Goal: Information Seeking & Learning: Learn about a topic

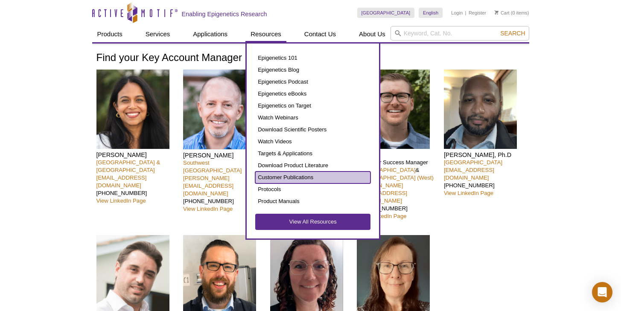
click at [326, 179] on link "Customer Publications" at bounding box center [312, 178] width 115 height 12
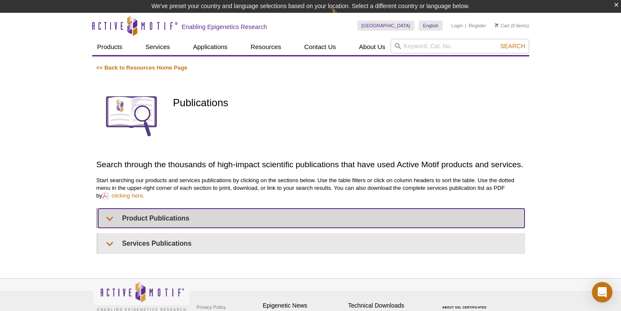
click at [173, 212] on summary "Product Publications" at bounding box center [311, 218] width 426 height 19
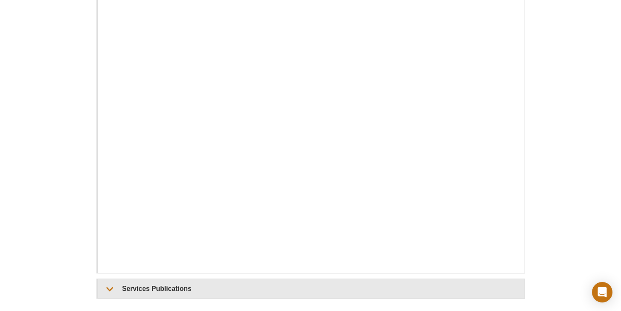
scroll to position [305, 0]
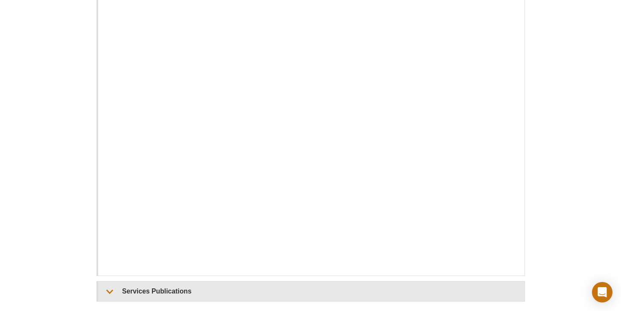
click at [554, 164] on div "Active Motif Logo Enabling Epigenetics Research 0 Search Skip to content Active…" at bounding box center [310, 59] width 621 height 684
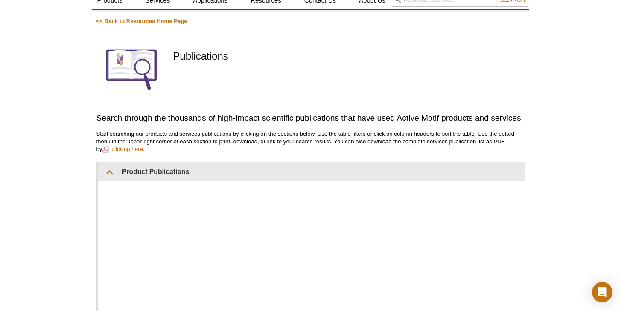
scroll to position [100, 0]
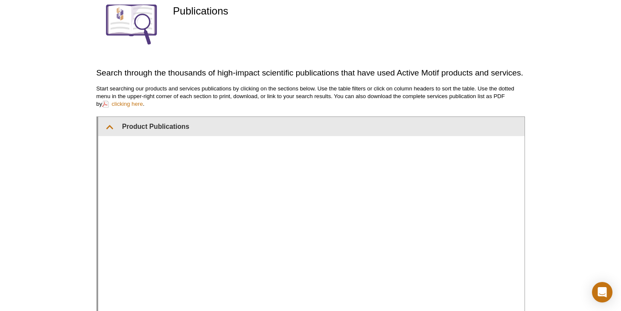
click at [267, 140] on div at bounding box center [311, 308] width 426 height 344
click at [41, 54] on div "Active Motif Logo Enabling Epigenetics Research 0 Search Skip to content Active…" at bounding box center [310, 263] width 621 height 684
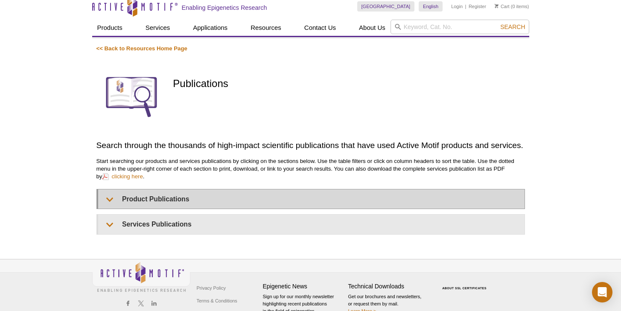
scroll to position [62, 0]
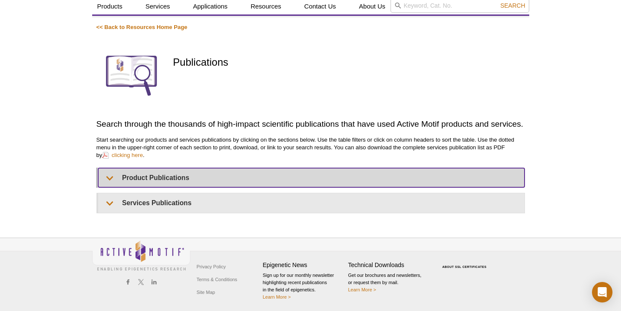
click at [259, 182] on summary "Product Publications" at bounding box center [311, 177] width 426 height 19
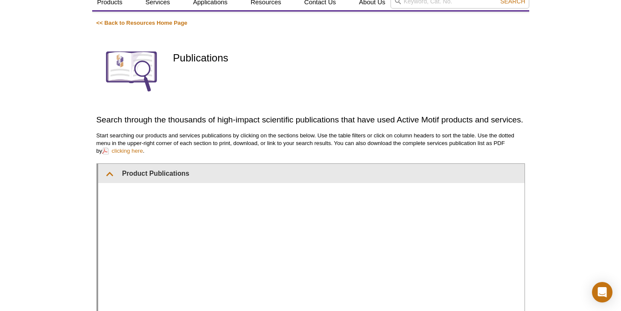
scroll to position [51, 0]
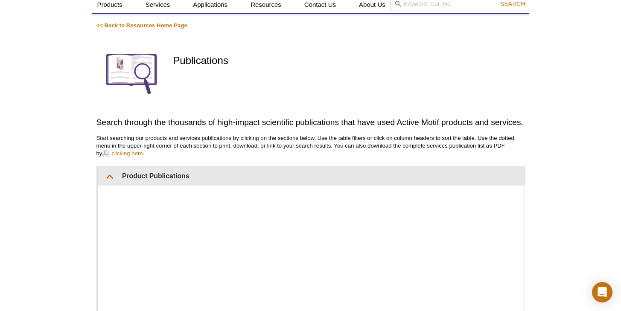
click at [268, 163] on div "<< Back to Resources Home Page Publications Search through the thousands of hig…" at bounding box center [310, 289] width 429 height 534
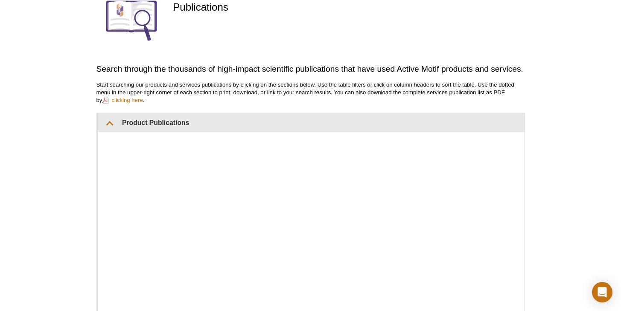
scroll to position [197, 0]
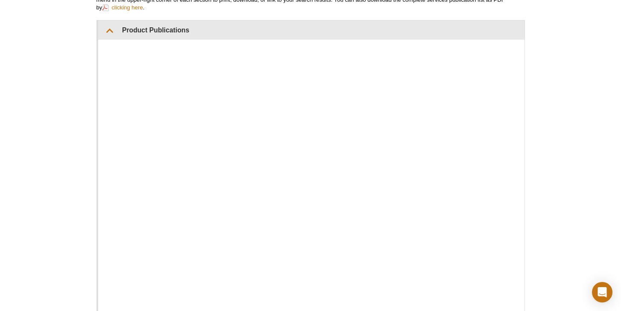
click at [544, 168] on div "Active Motif Logo Enabling Epigenetics Research 0 Search Skip to content Active…" at bounding box center [310, 167] width 621 height 684
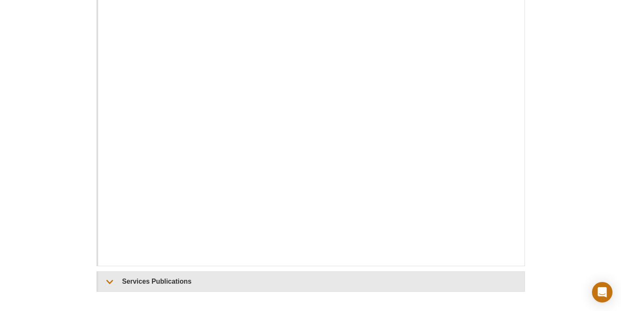
scroll to position [369, 0]
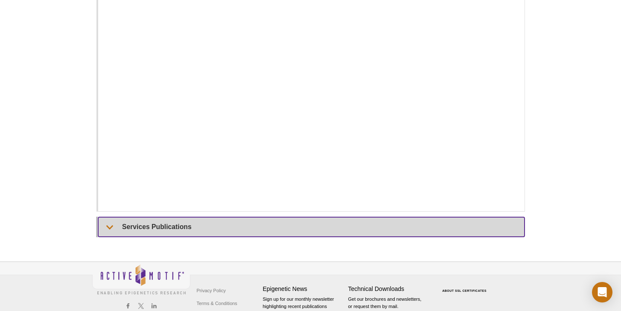
click at [436, 224] on summary "Services Publications" at bounding box center [311, 226] width 426 height 19
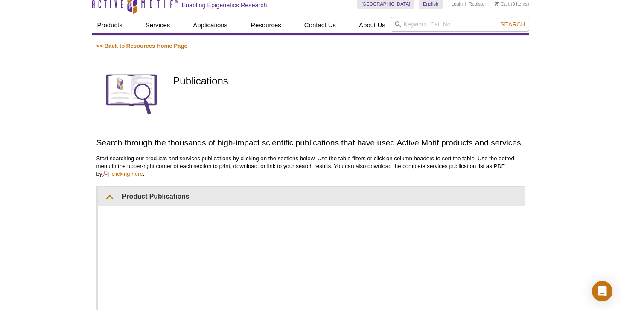
scroll to position [162, 0]
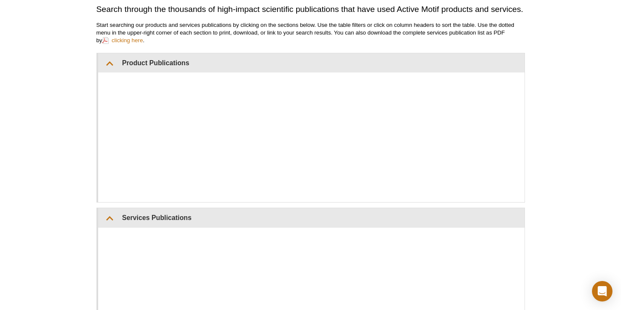
click at [53, 219] on div "Active Motif Logo Enabling Epigenetics Research 0 Search Skip to content Active…" at bounding box center [310, 262] width 621 height 811
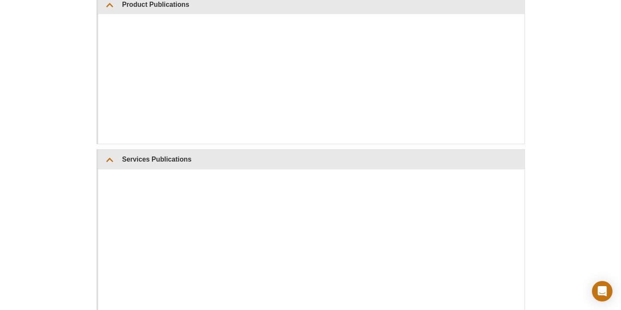
scroll to position [268, 0]
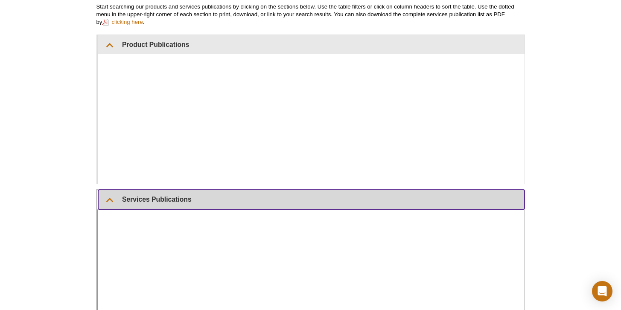
click at [150, 204] on summary "Services Publications" at bounding box center [311, 199] width 426 height 19
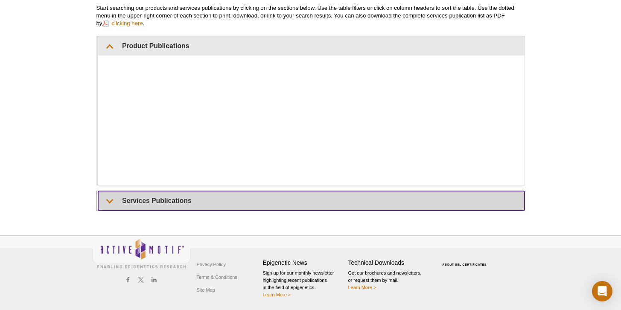
scroll to position [180, 0]
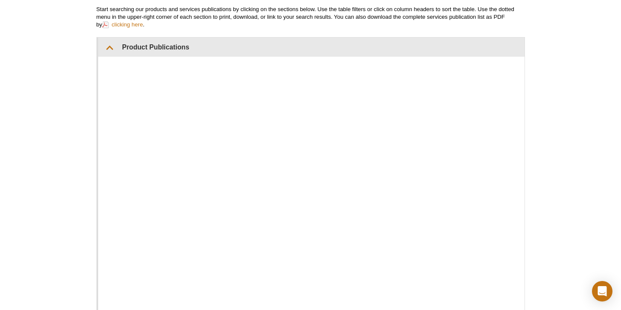
click at [547, 82] on div "Active Motif Logo Enabling Epigenetics Research 0 Search Skip to content Active…" at bounding box center [310, 184] width 621 height 684
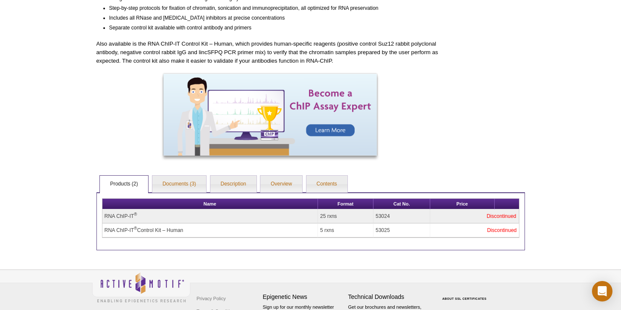
scroll to position [193, 0]
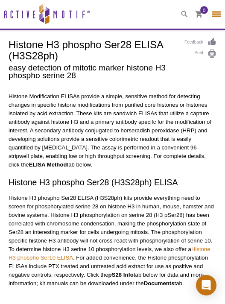
select select "[GEOGRAPHIC_DATA]"
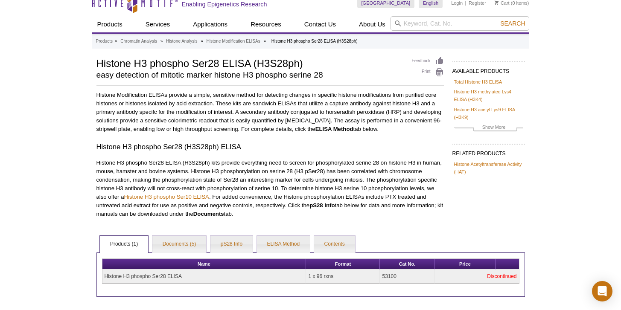
scroll to position [90, 0]
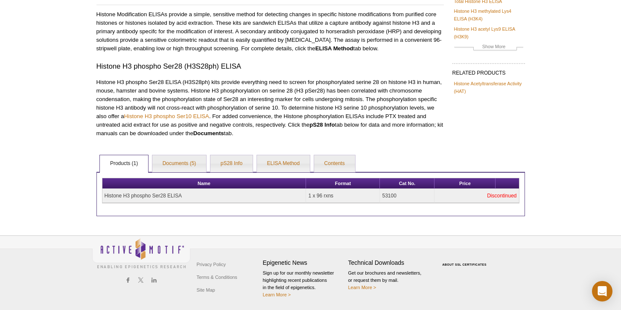
click at [85, 70] on div "Active Motif Logo Enabling Epigenetics Research 0 Search Skip to content Active…" at bounding box center [310, 110] width 621 height 401
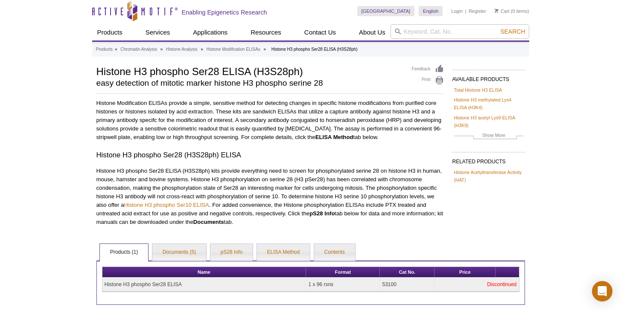
scroll to position [0, 0]
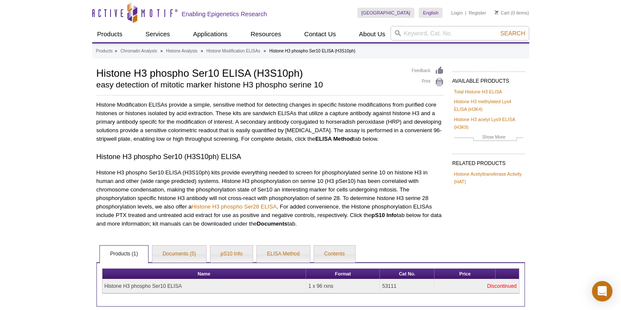
scroll to position [90, 0]
